Goal: Information Seeking & Learning: Find specific fact

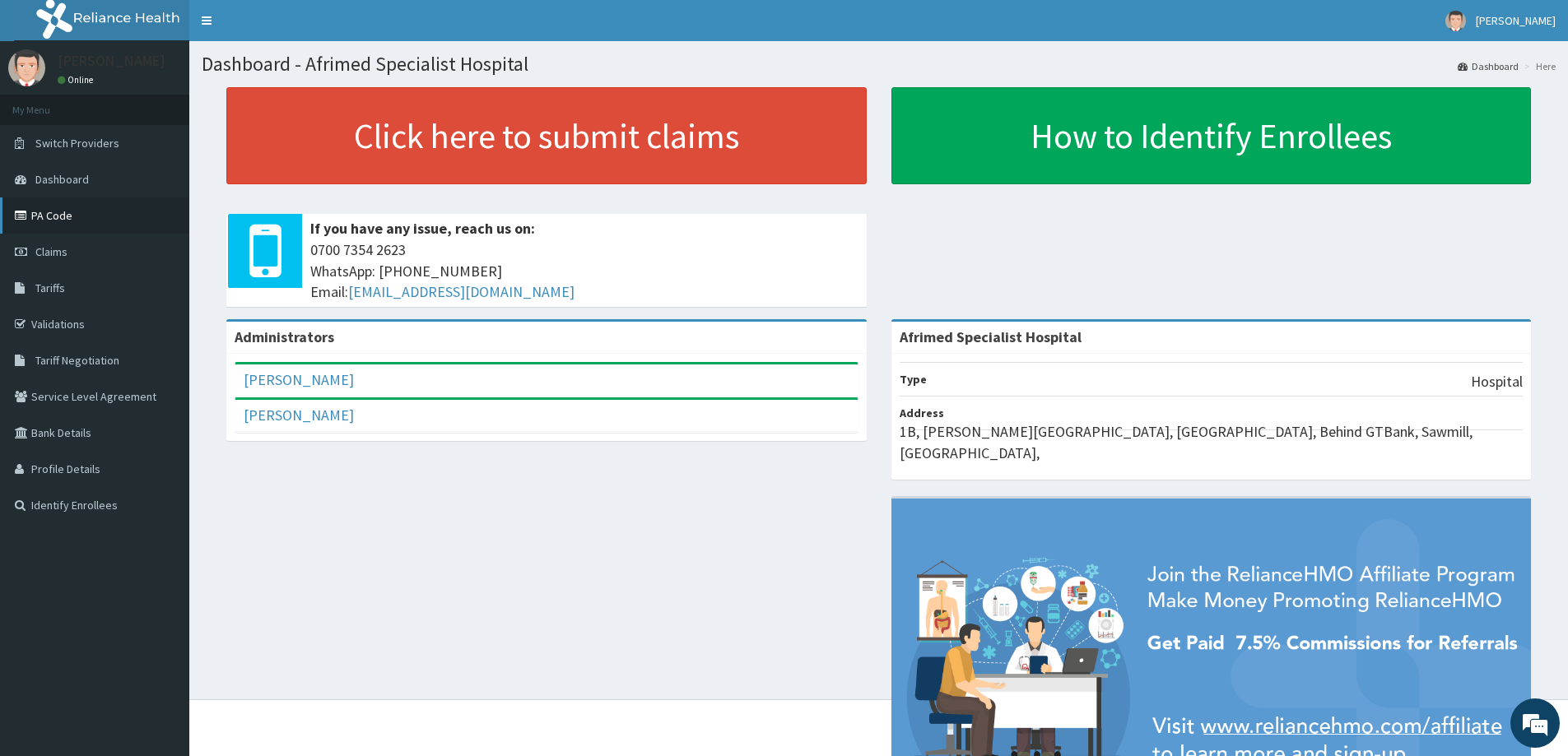
click at [59, 210] on link "PA Code" at bounding box center [95, 216] width 189 height 37
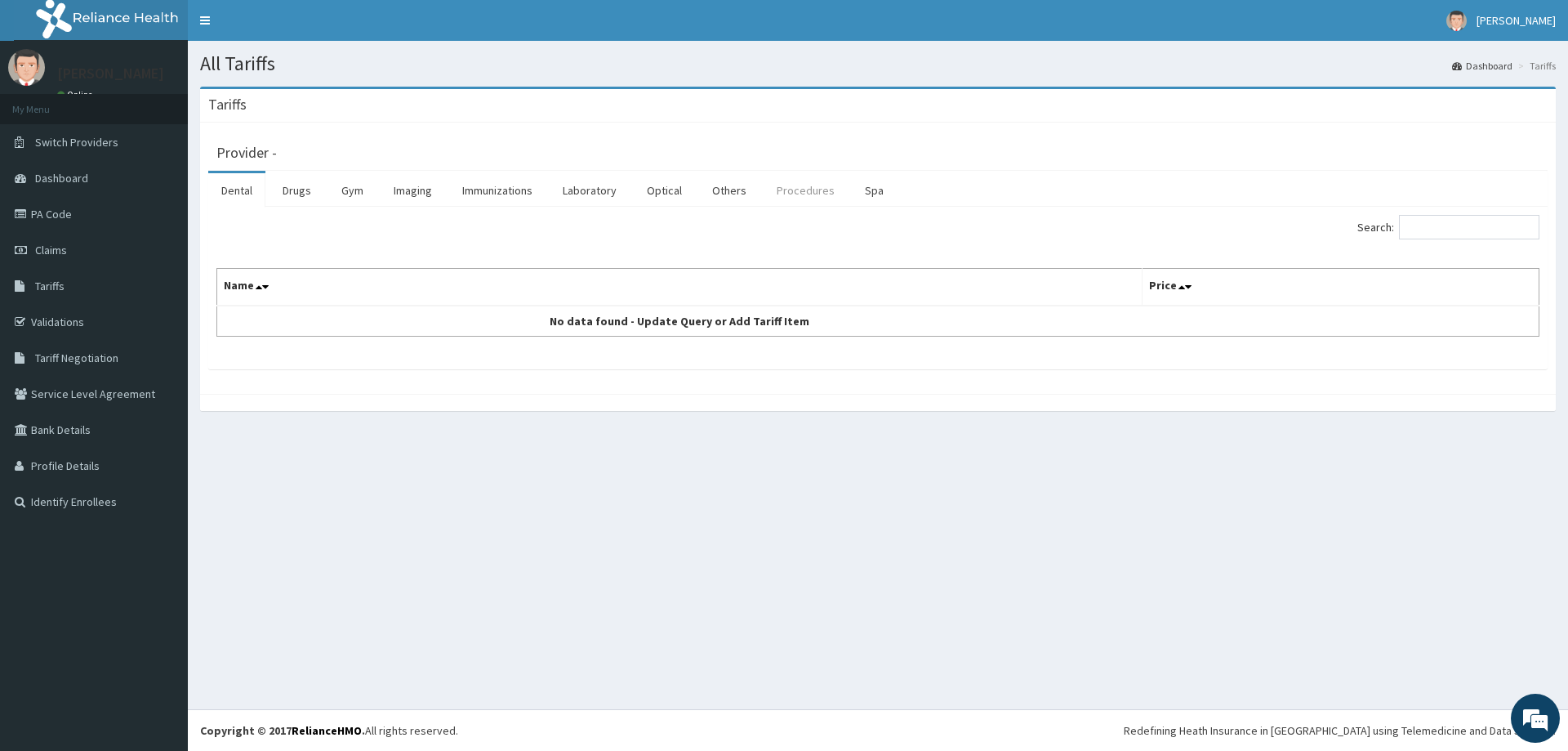
click at [793, 190] on link "Procedures" at bounding box center [806, 191] width 84 height 35
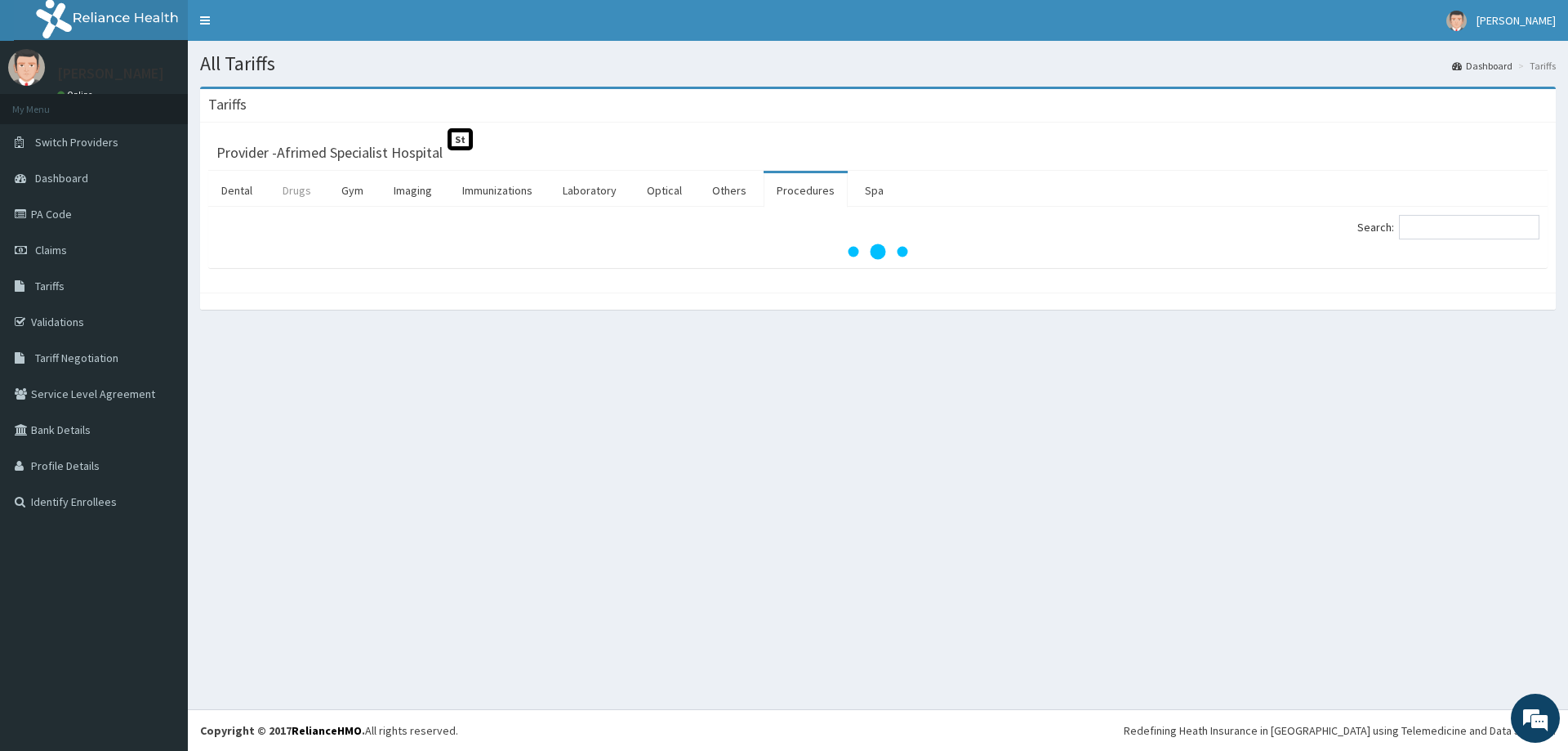
click at [300, 187] on link "Drugs" at bounding box center [297, 191] width 54 height 35
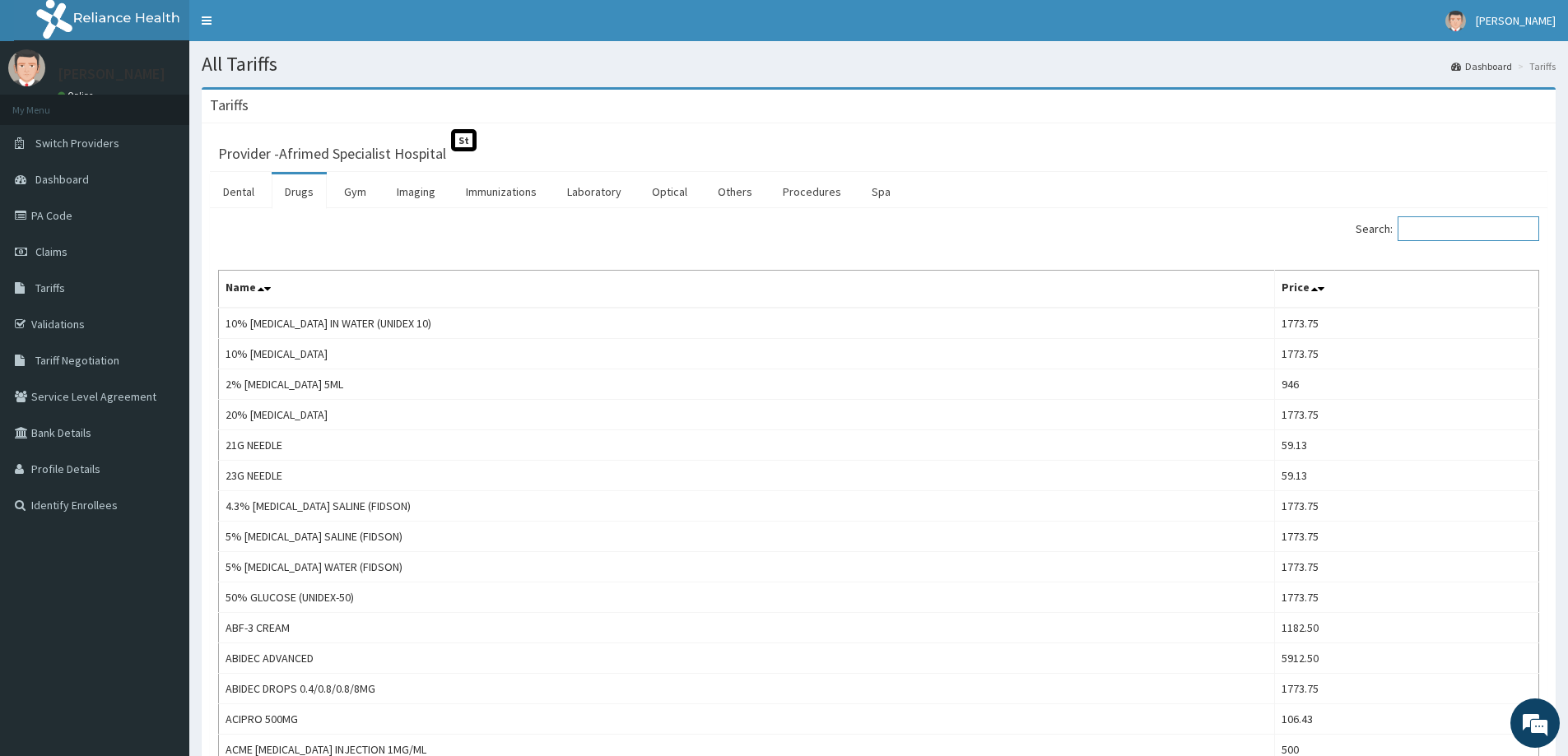
click at [1446, 233] on input "Search:" at bounding box center [1468, 228] width 141 height 25
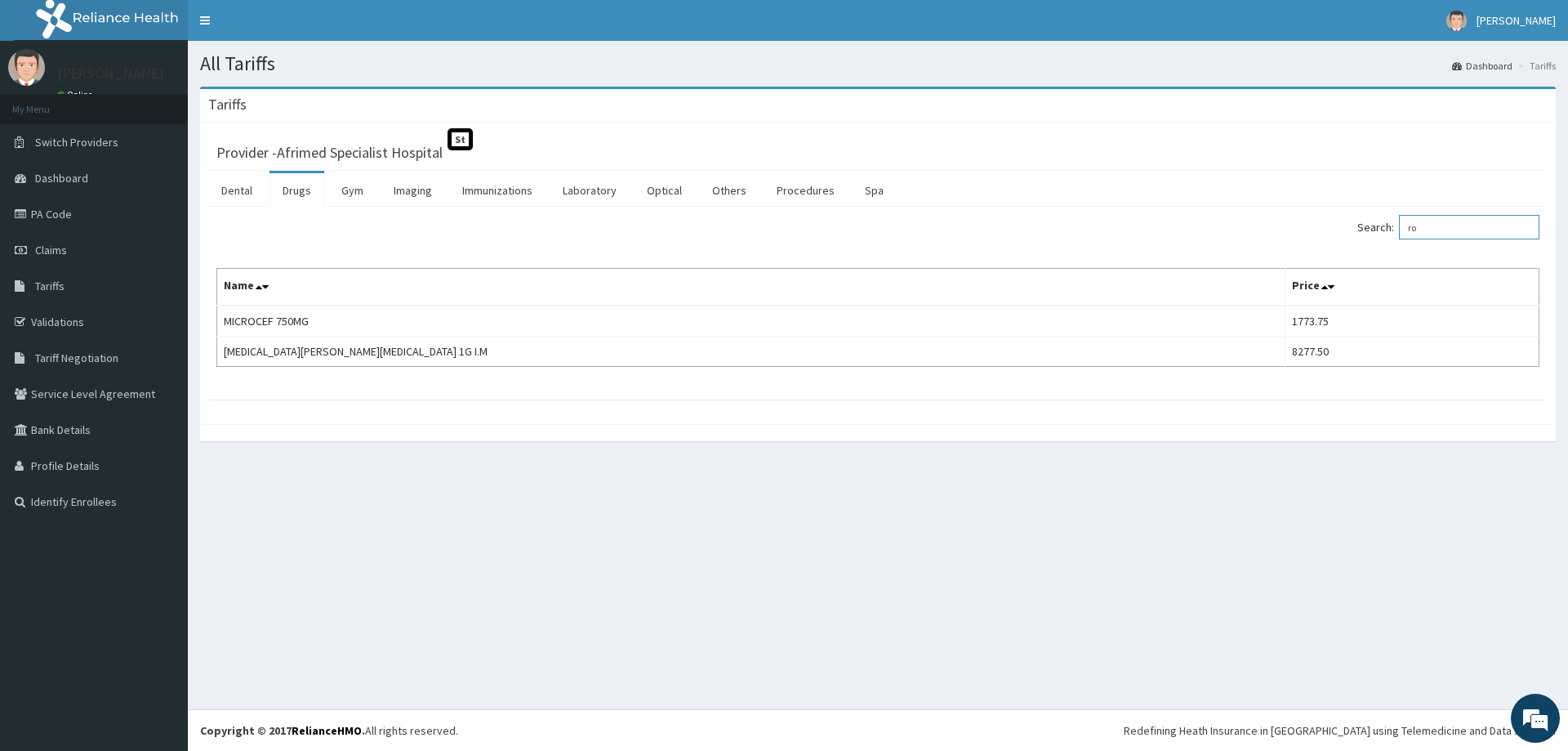
type input "r"
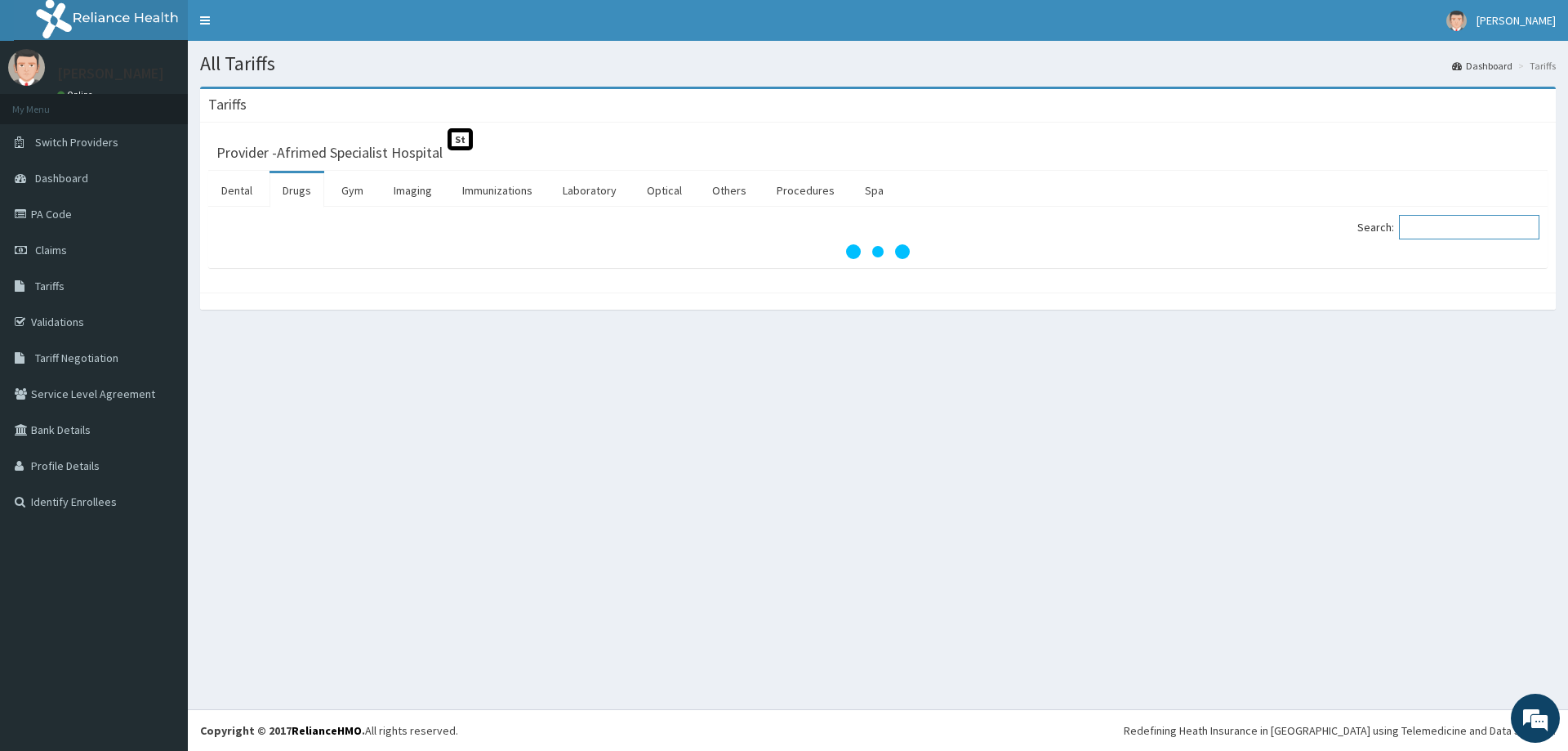
type input "b"
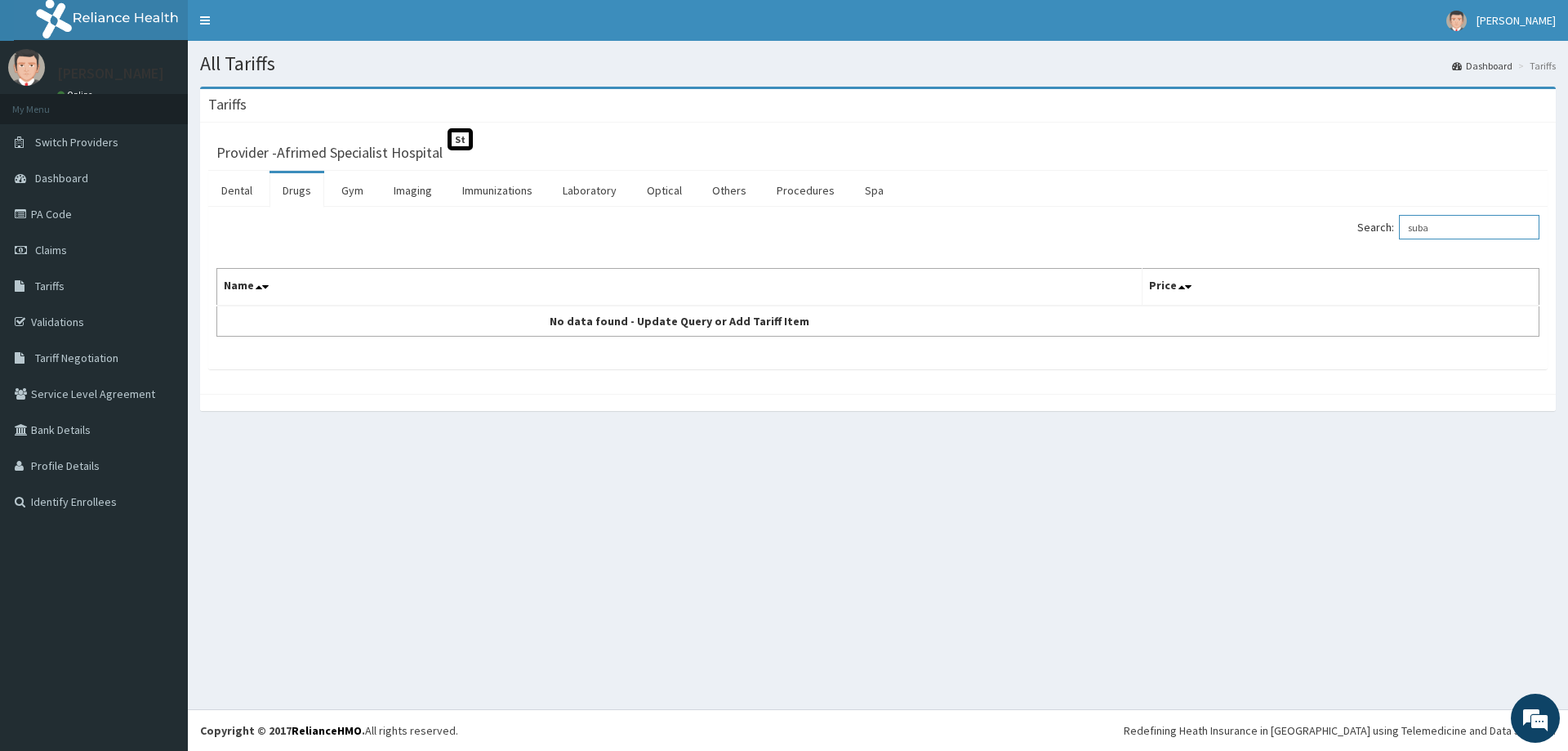
click at [1441, 226] on input "suba" at bounding box center [1469, 227] width 140 height 25
type input "rocep"
